Goal: Transaction & Acquisition: Download file/media

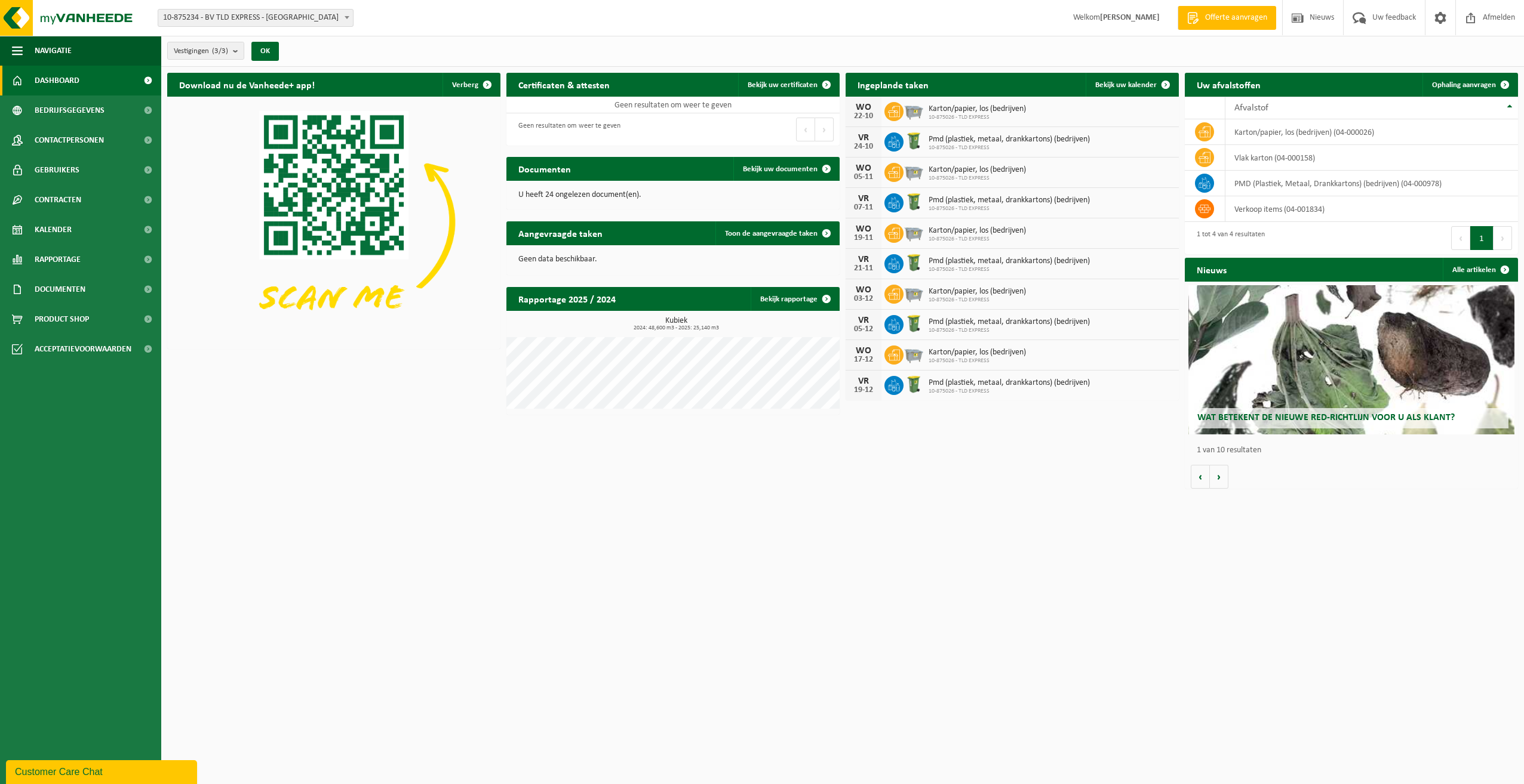
click at [1375, 17] on span "Uw feedback" at bounding box center [1394, 18] width 50 height 36
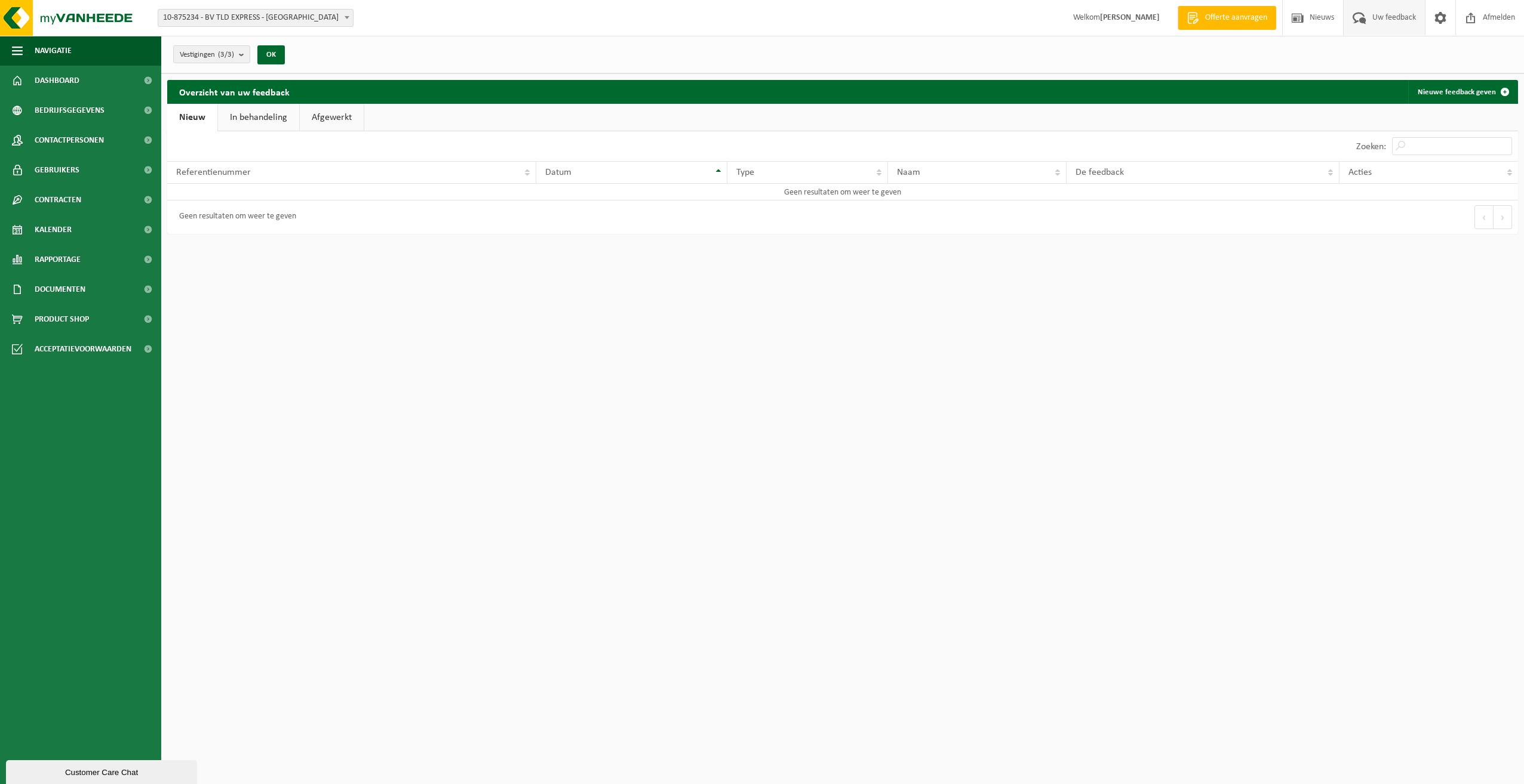
click at [258, 119] on link "In behandeling" at bounding box center [258, 118] width 81 height 28
click at [202, 121] on link "Nieuw" at bounding box center [191, 118] width 49 height 28
click at [229, 197] on td "Geen resultaten om weer te geven" at bounding box center [842, 193] width 1351 height 17
click at [82, 114] on span "Bedrijfsgegevens" at bounding box center [70, 110] width 70 height 30
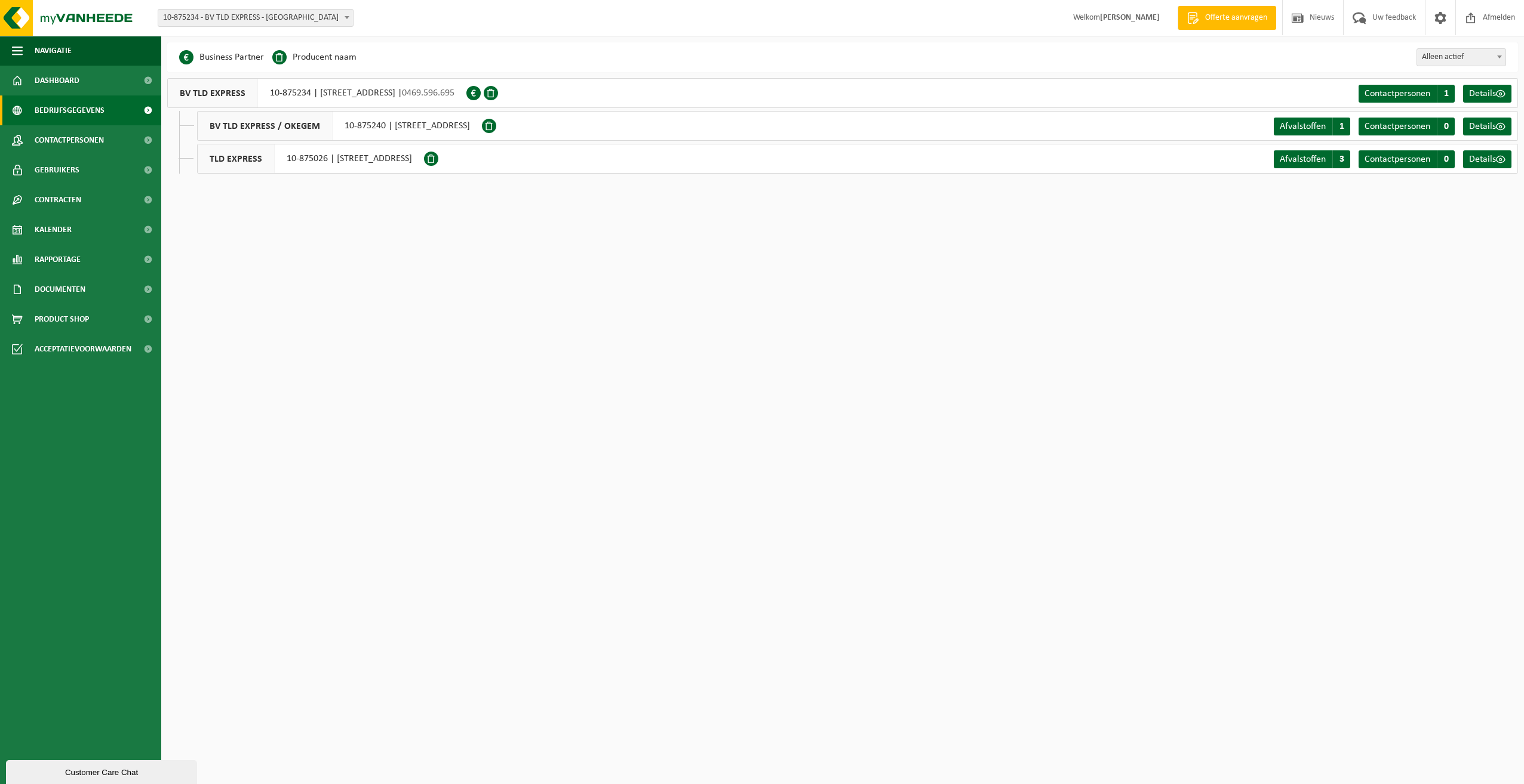
click at [1478, 90] on span "Details" at bounding box center [1482, 94] width 27 height 9
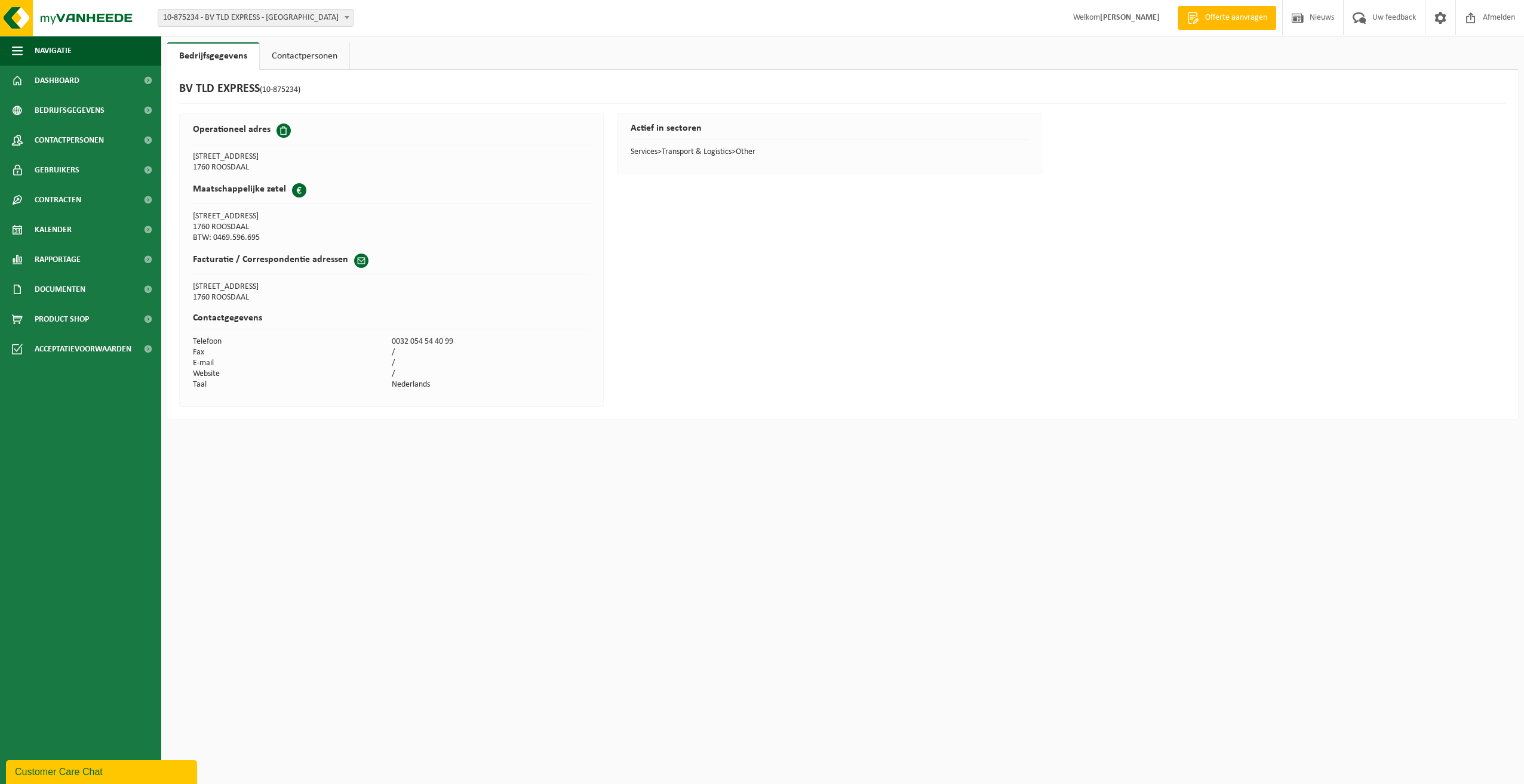
click at [323, 339] on td "Telefoon" at bounding box center [292, 342] width 198 height 11
click at [314, 57] on link "Contactpersonen" at bounding box center [305, 56] width 90 height 28
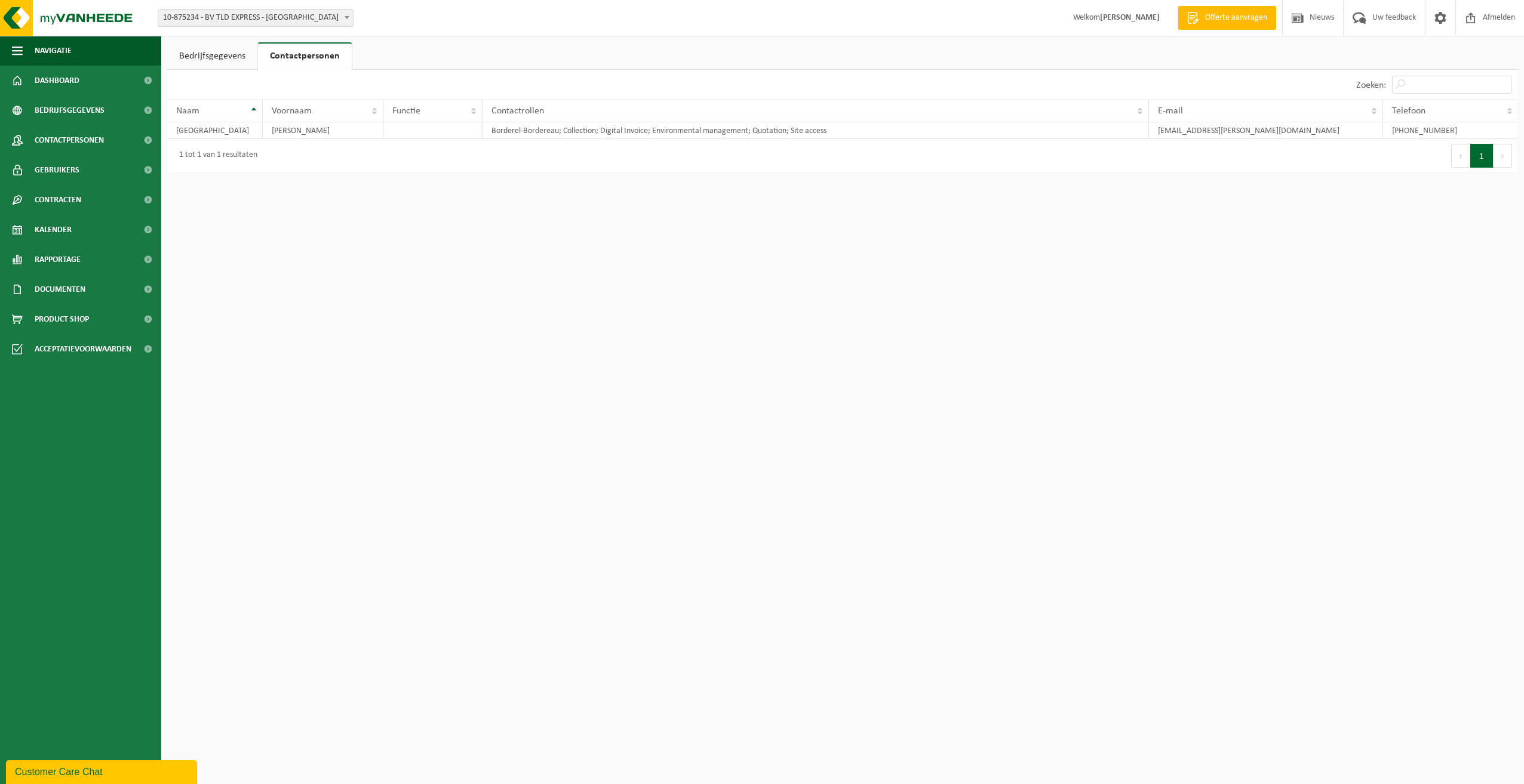
click at [101, 111] on span "Bedrijfsgegevens" at bounding box center [70, 110] width 70 height 30
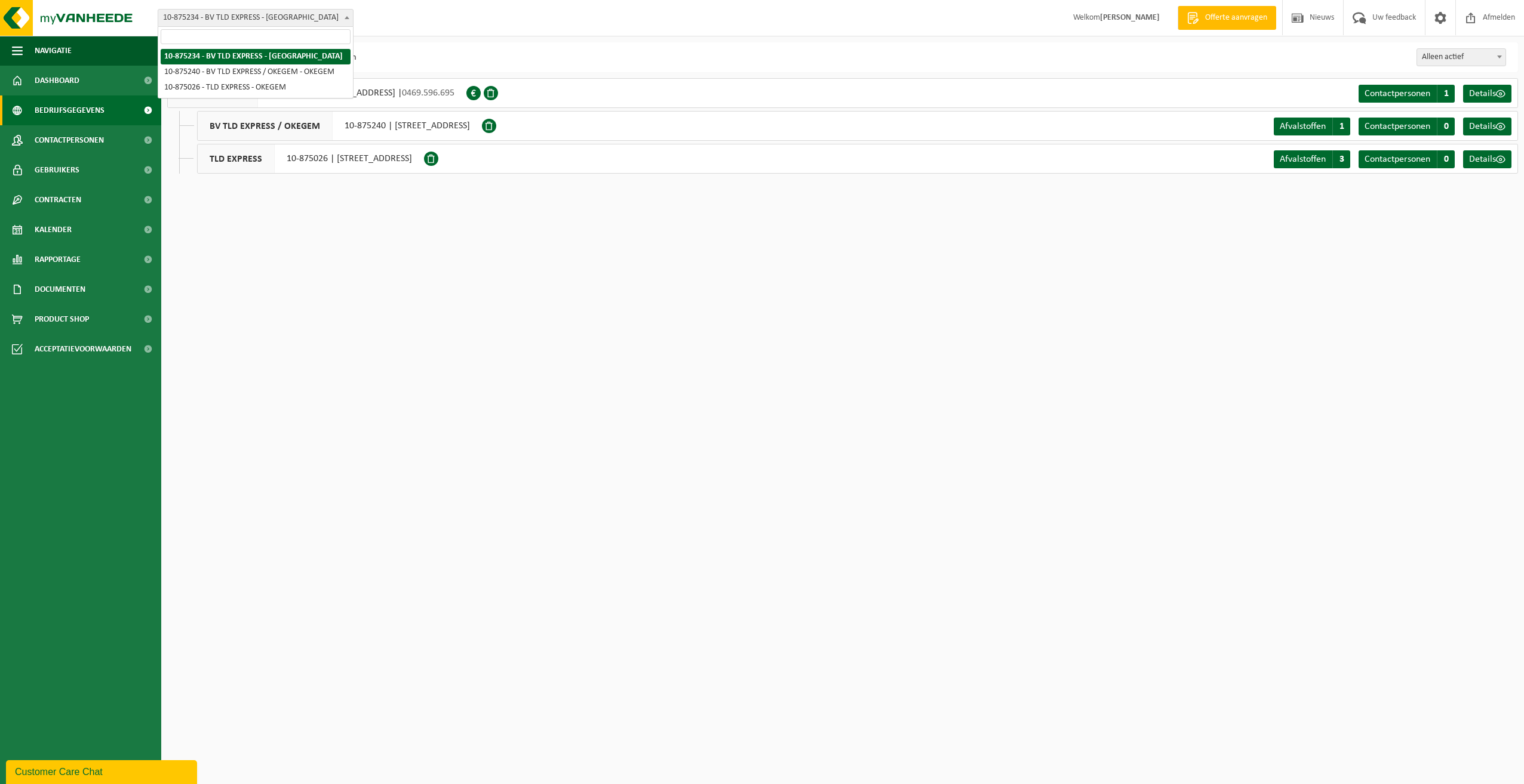
click at [341, 17] on span at bounding box center [347, 17] width 12 height 15
click at [1376, 17] on span "Uw feedback" at bounding box center [1394, 18] width 50 height 36
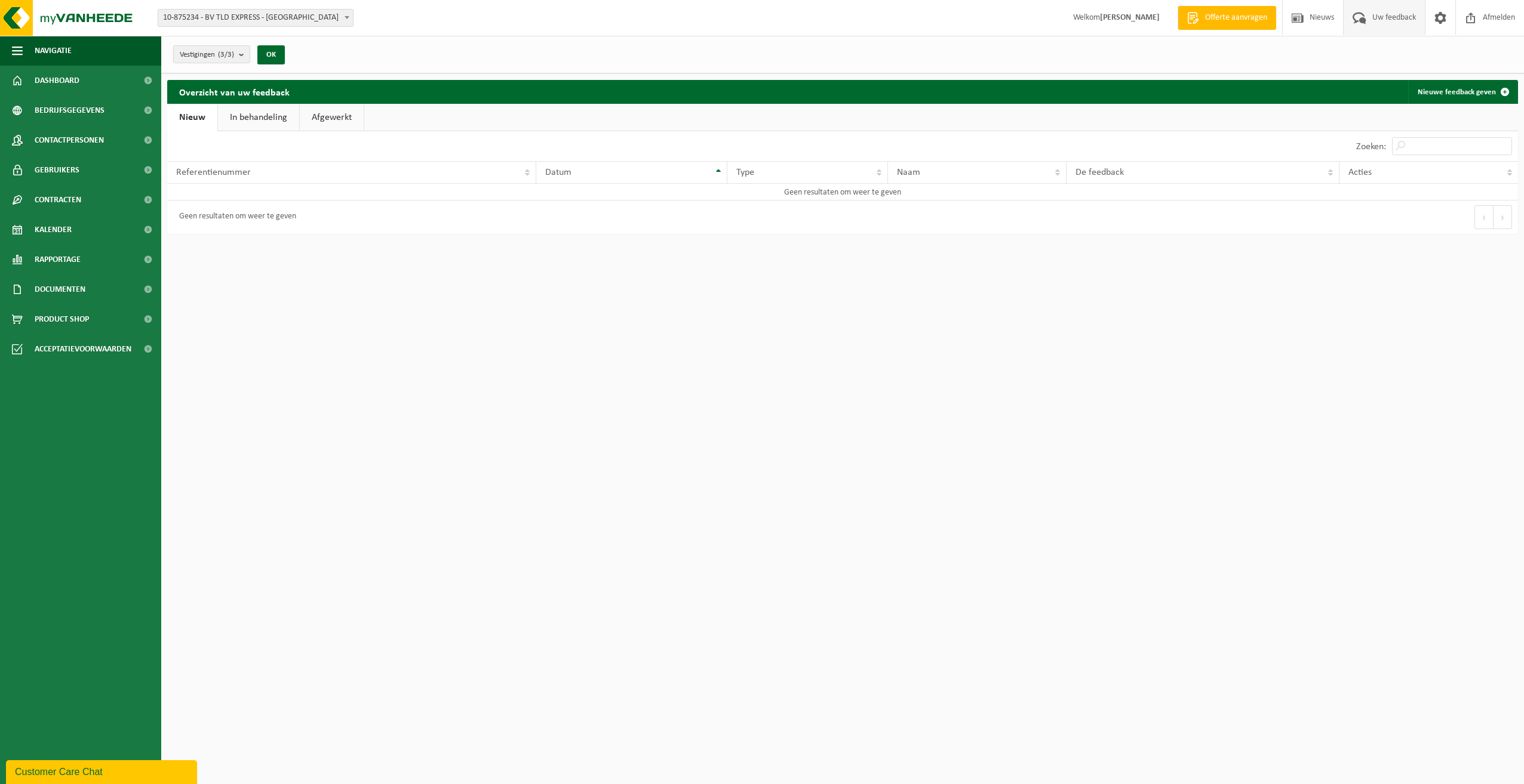
click at [104, 773] on div "Customer Care Chat" at bounding box center [101, 772] width 173 height 15
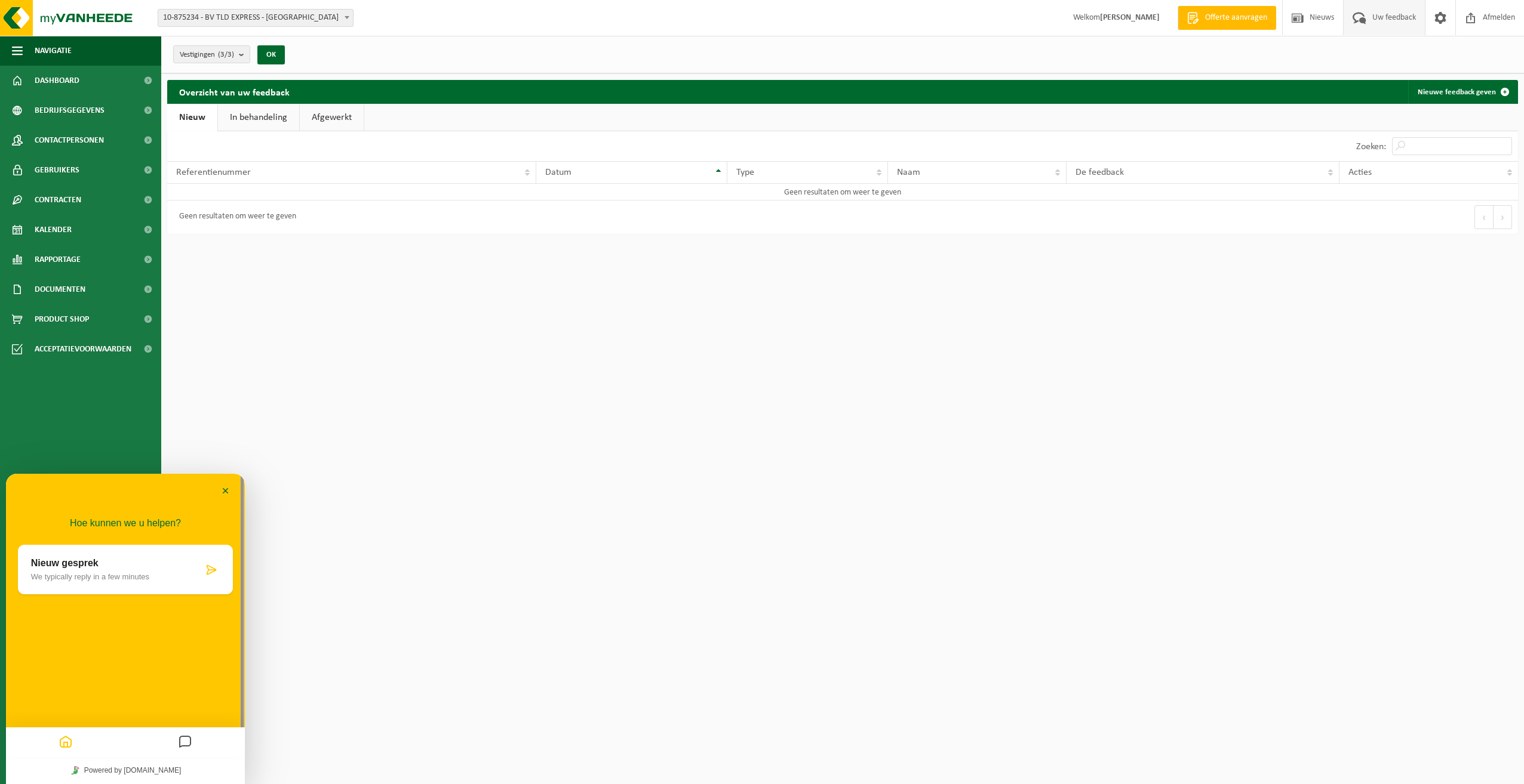
click at [428, 486] on html "Vestiging: 10-875234 - BV TLD EXPRESS - ROOSDAAL 10-875240 - BV TLD EXPRESS / O…" at bounding box center [762, 392] width 1524 height 784
click at [29, 51] on button "Navigatie" at bounding box center [80, 50] width 161 height 30
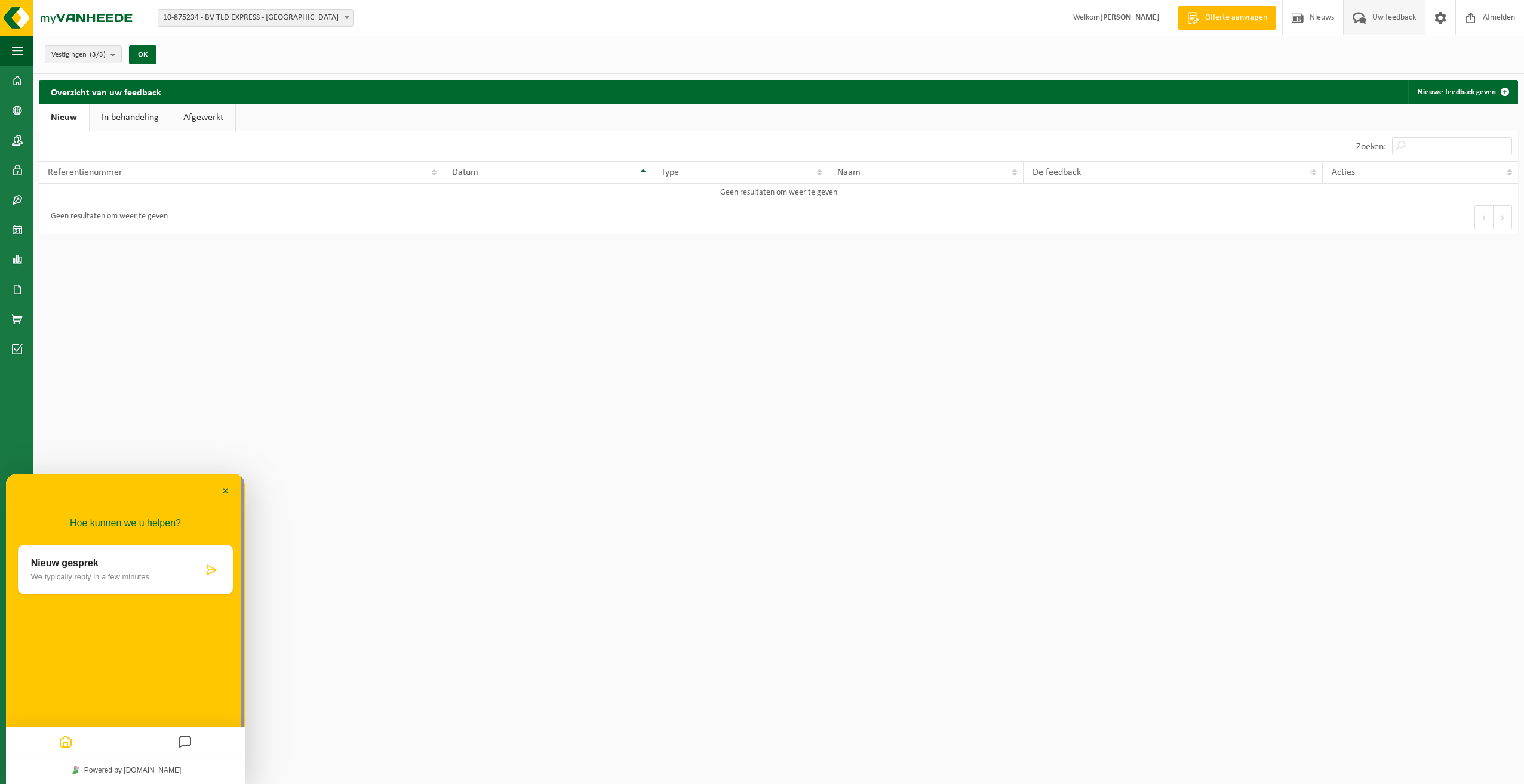
click at [28, 51] on button "Navigatie" at bounding box center [16, 50] width 32 height 30
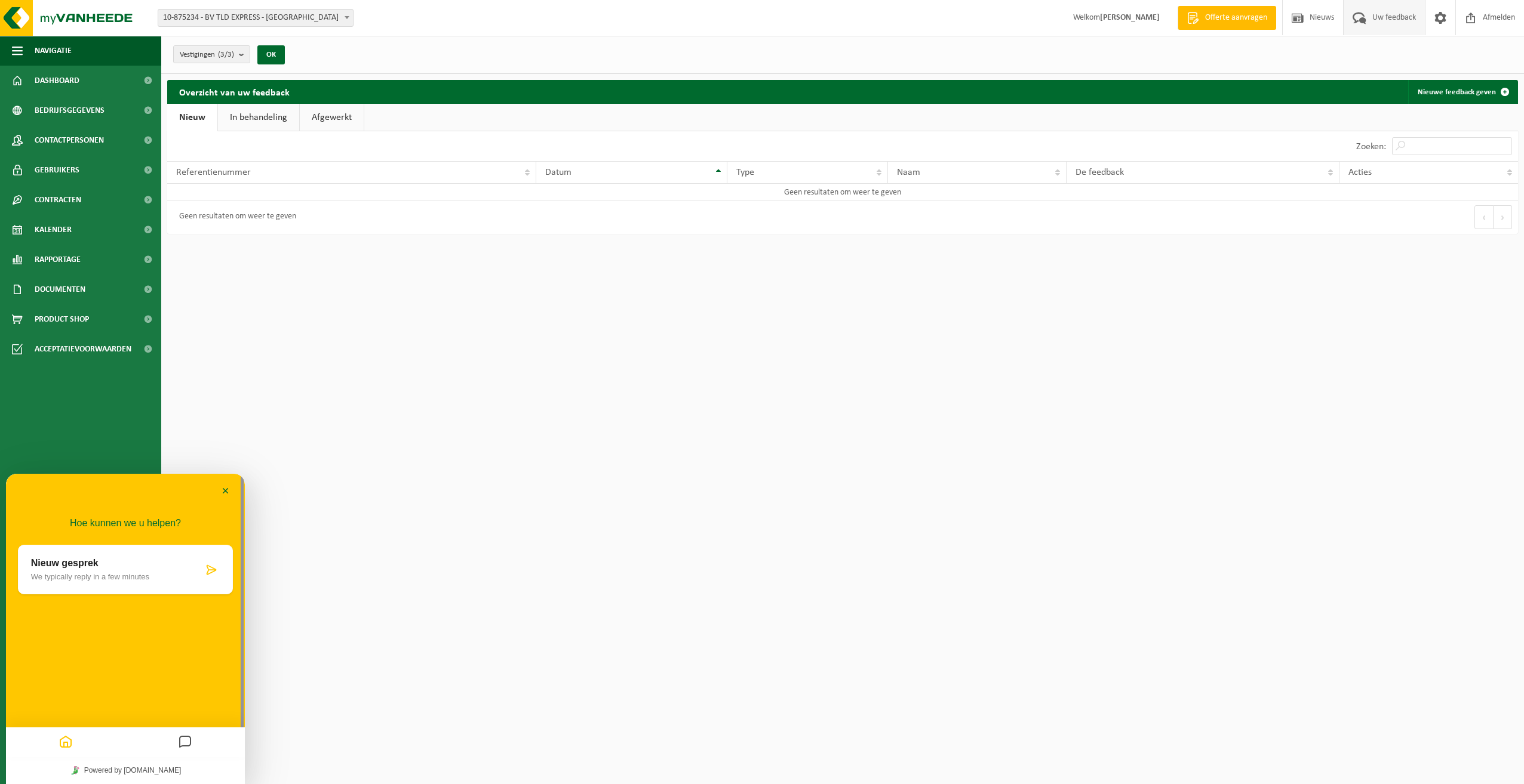
click at [1435, 15] on span at bounding box center [1440, 18] width 18 height 36
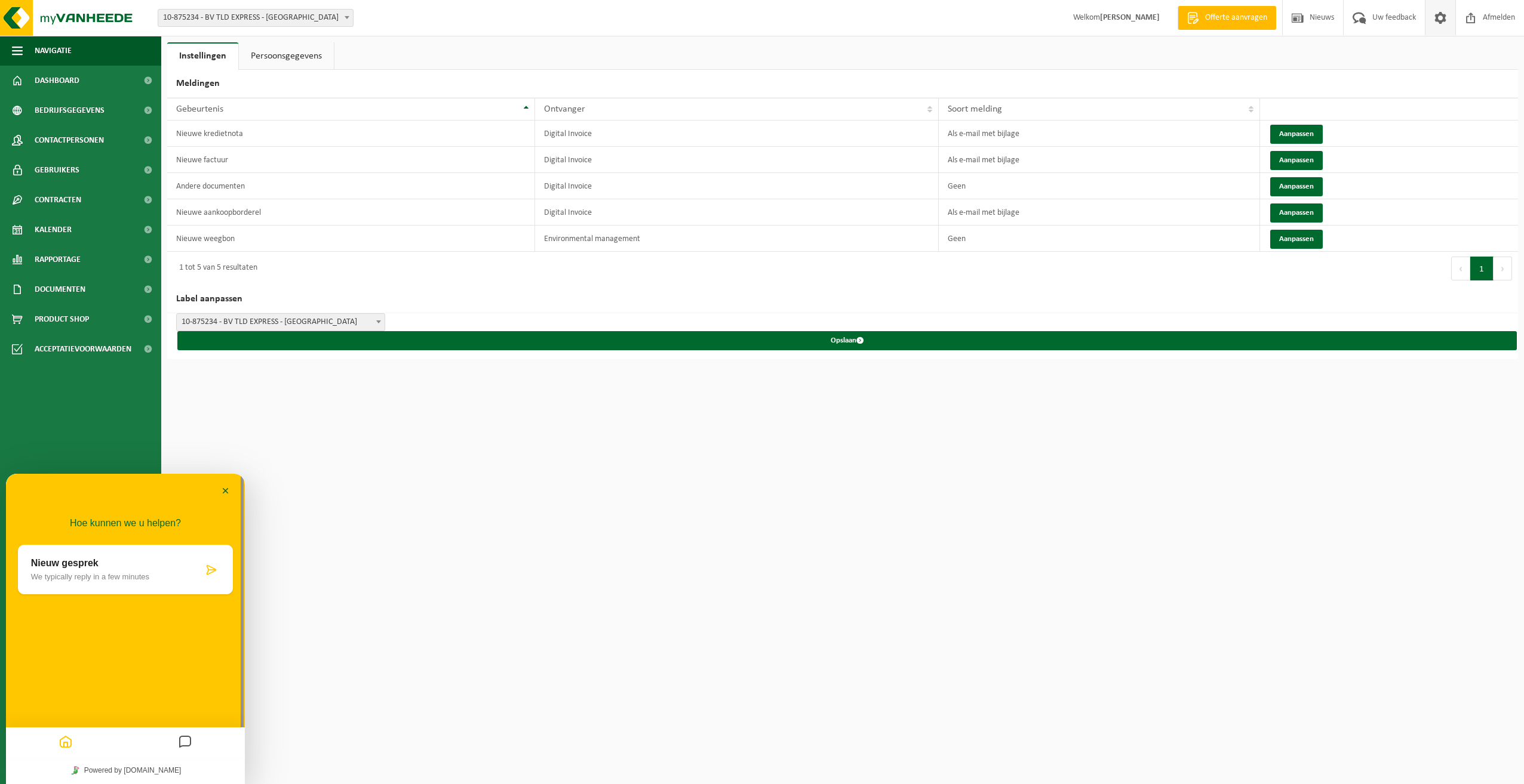
click at [63, 296] on span "Documenten" at bounding box center [60, 289] width 51 height 30
click at [55, 319] on span "Facturen" at bounding box center [52, 319] width 32 height 22
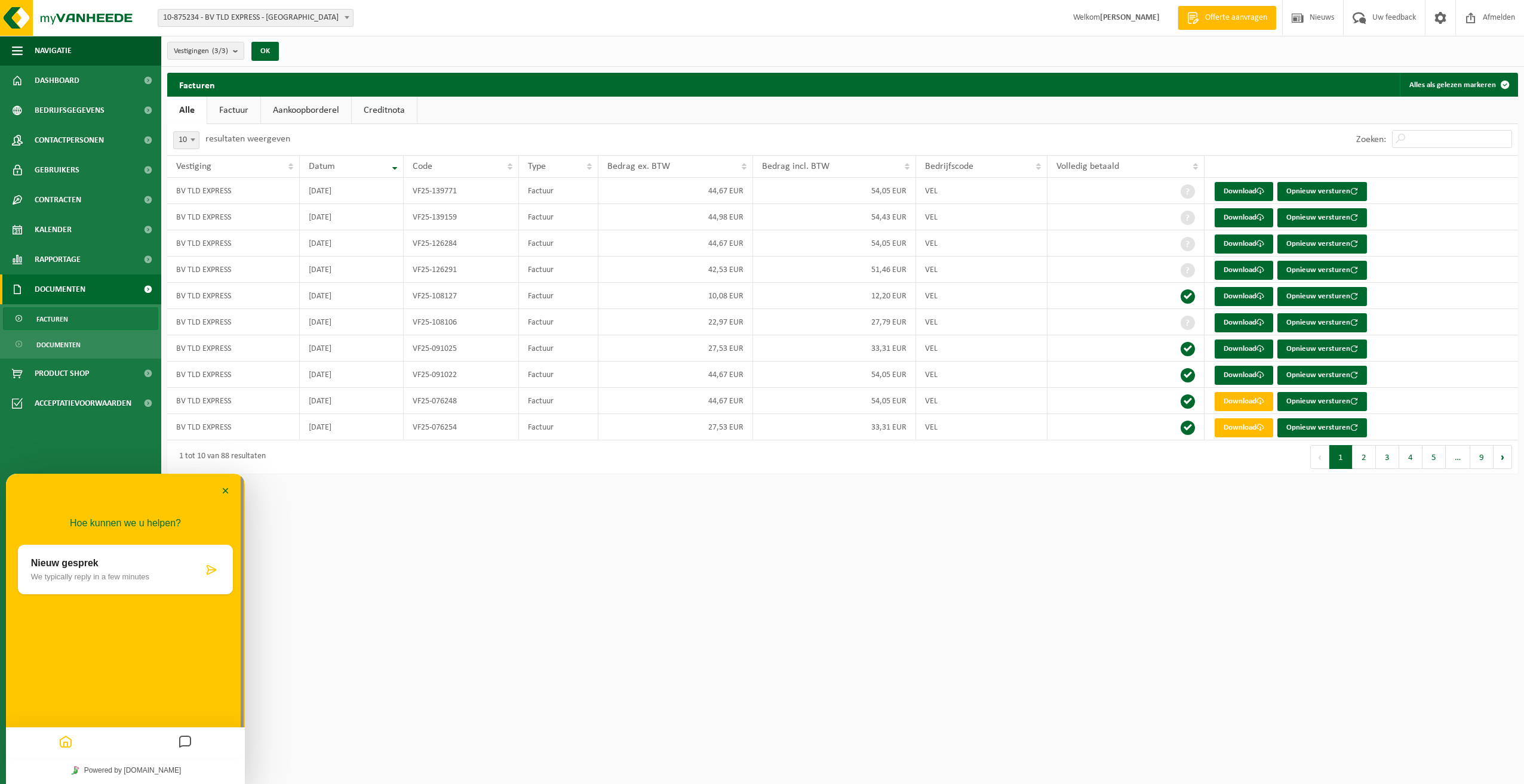
click at [1239, 189] on link "Download" at bounding box center [1244, 191] width 59 height 19
drag, startPoint x: 313, startPoint y: 15, endPoint x: 289, endPoint y: 17, distance: 24.1
click at [289, 17] on span "10-875234 - BV TLD EXPRESS - [GEOGRAPHIC_DATA]" at bounding box center [256, 18] width 195 height 17
drag, startPoint x: 165, startPoint y: 60, endPoint x: 196, endPoint y: 56, distance: 31.3
